Goal: Find specific page/section: Find specific page/section

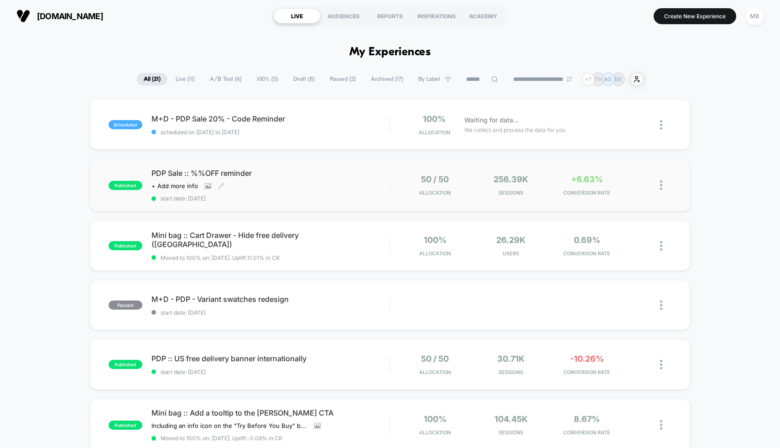
click at [340, 185] on div "PDP Sale :: %%OFF reminder Click to view images Click to edit experience detail…" at bounding box center [270, 184] width 239 height 33
